Goal: Find specific page/section: Find specific page/section

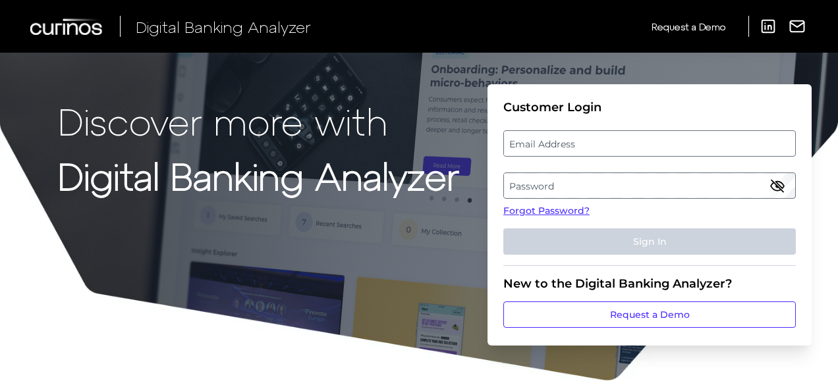
click at [633, 143] on label "Email Address" at bounding box center [649, 144] width 290 height 24
click at [633, 143] on input "email" at bounding box center [649, 143] width 292 height 26
type input "[PERSON_NAME][EMAIL_ADDRESS][DOMAIN_NAME]"
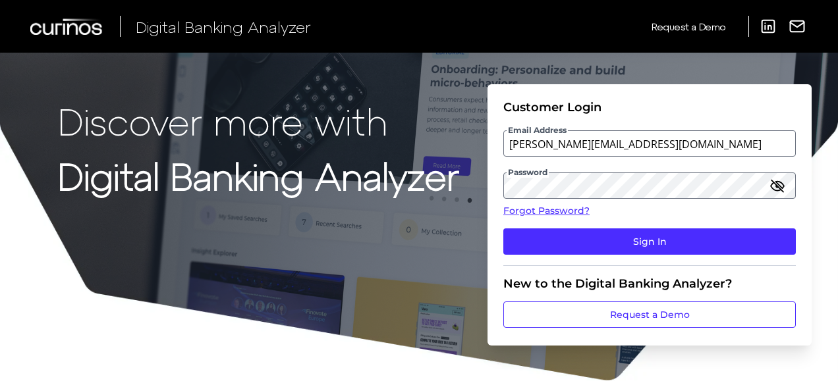
click at [590, 227] on fieldset "Customer Login Email Address [EMAIL_ADDRESS][DOMAIN_NAME] Password Forgot Passw…" at bounding box center [649, 183] width 292 height 166
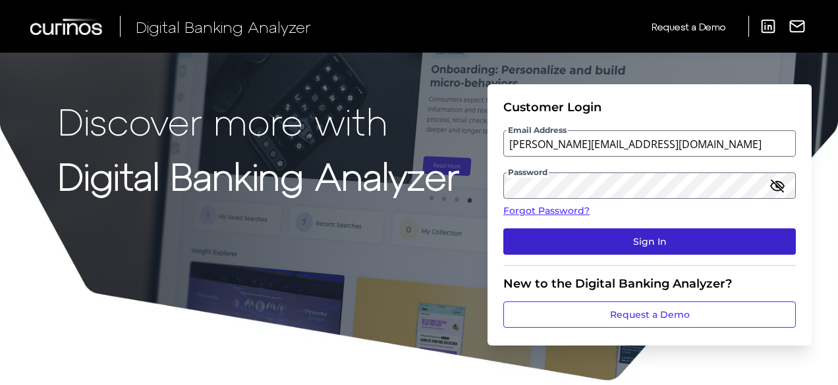
click at [584, 235] on button "Sign In" at bounding box center [649, 241] width 292 height 26
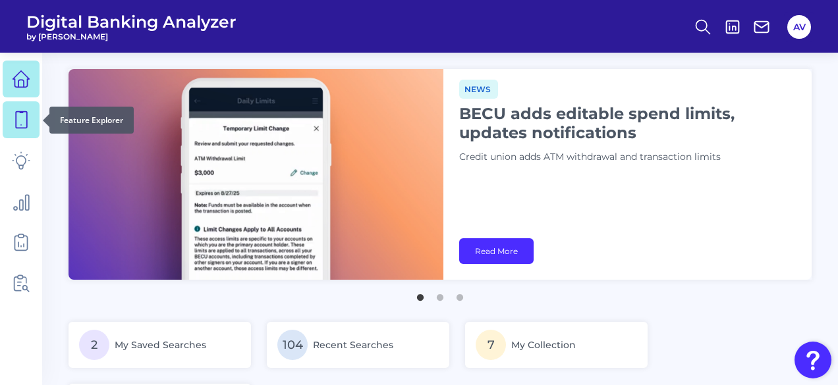
click at [25, 128] on icon at bounding box center [21, 120] width 11 height 16
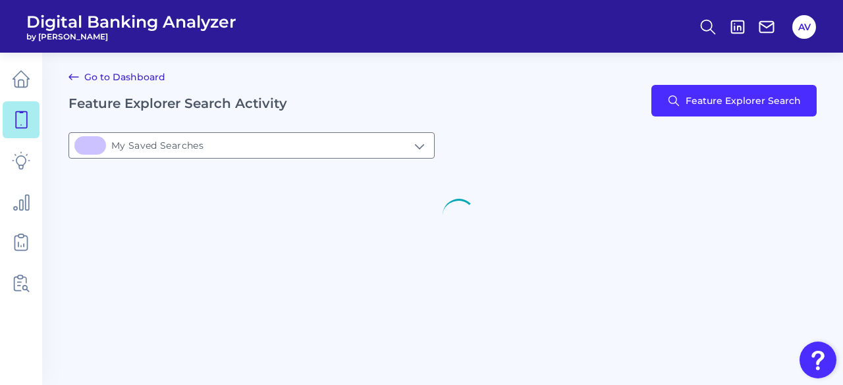
type input "2My Saved Searches"
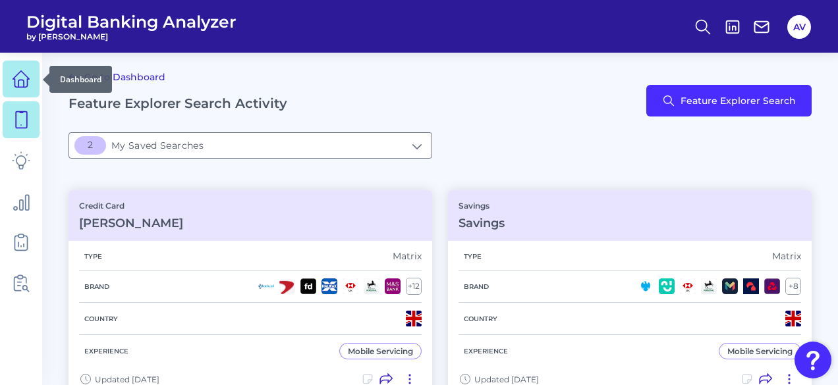
click at [20, 76] on icon at bounding box center [21, 79] width 18 height 18
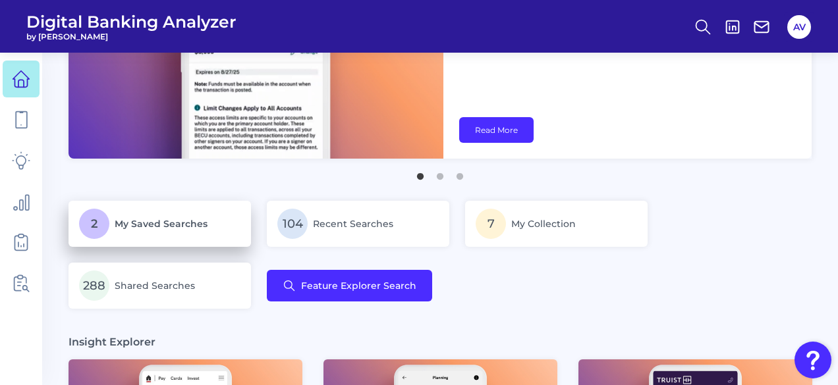
scroll to position [132, 0]
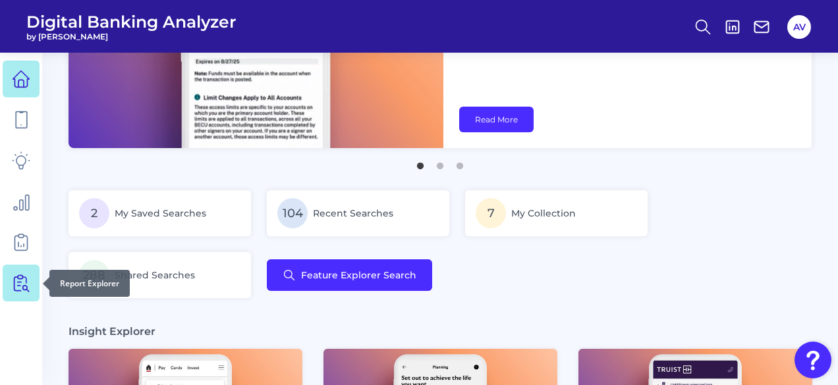
click at [24, 282] on icon at bounding box center [21, 283] width 18 height 18
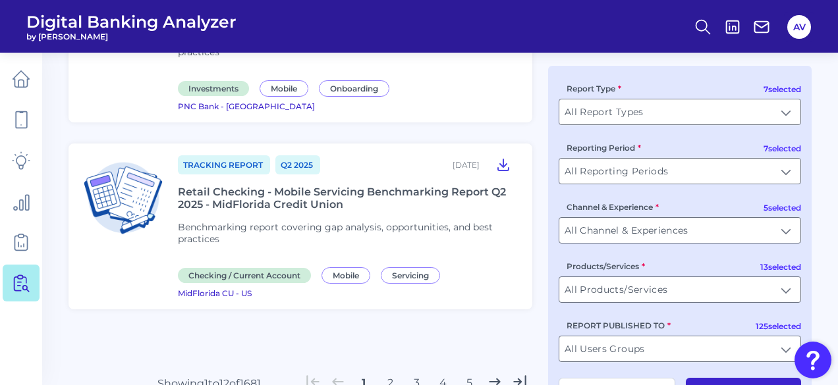
scroll to position [2066, 0]
click at [387, 373] on button "2" at bounding box center [389, 383] width 21 height 21
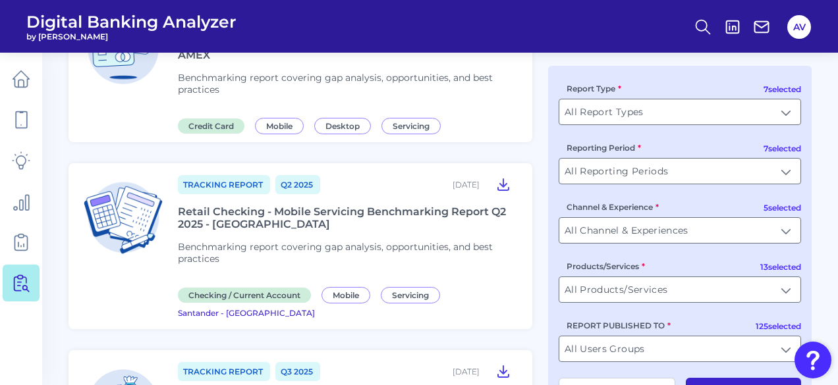
scroll to position [1054, 0]
